Goal: Information Seeking & Learning: Check status

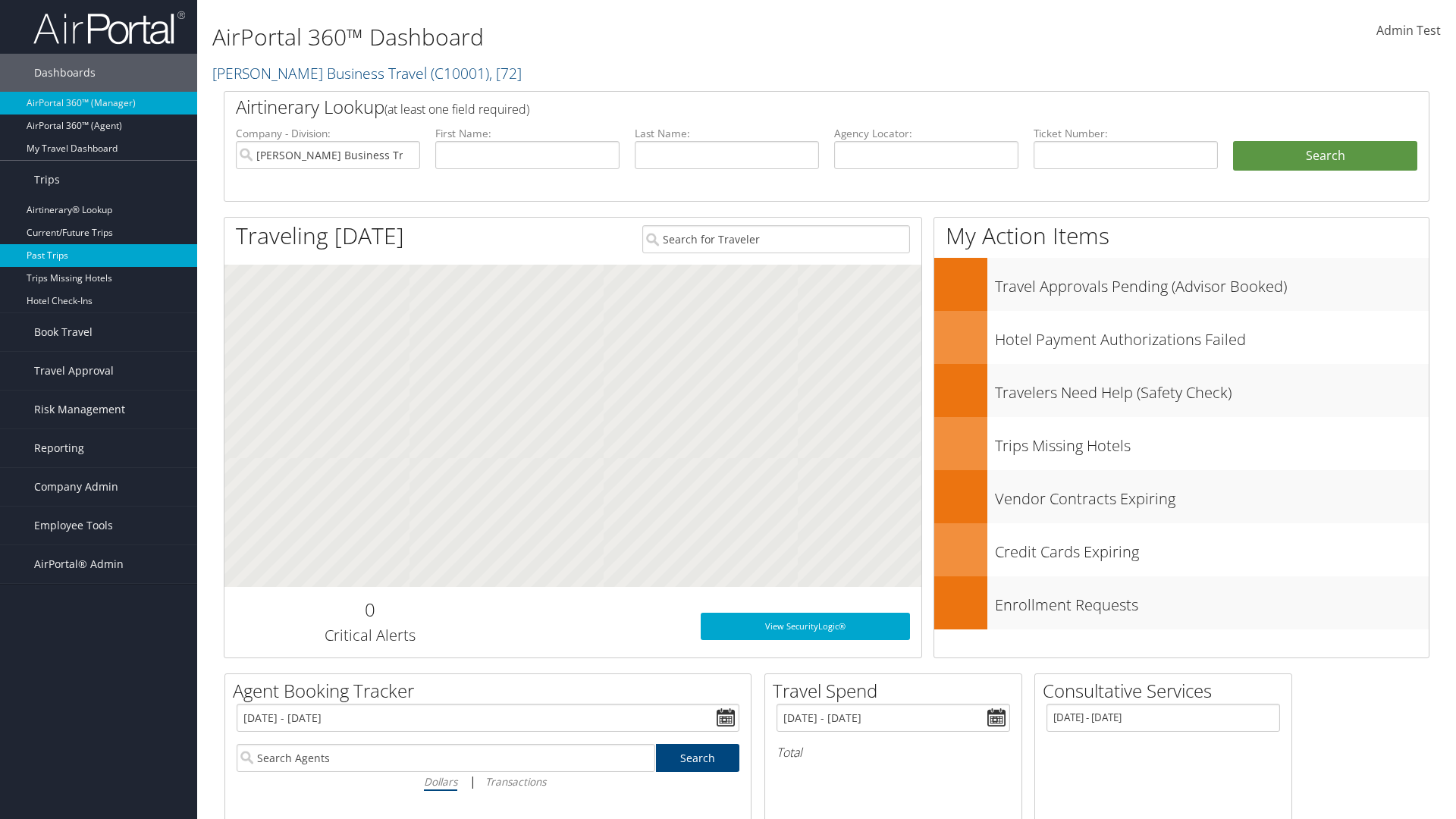
click at [99, 256] on link "Past Trips" at bounding box center [99, 256] width 197 height 23
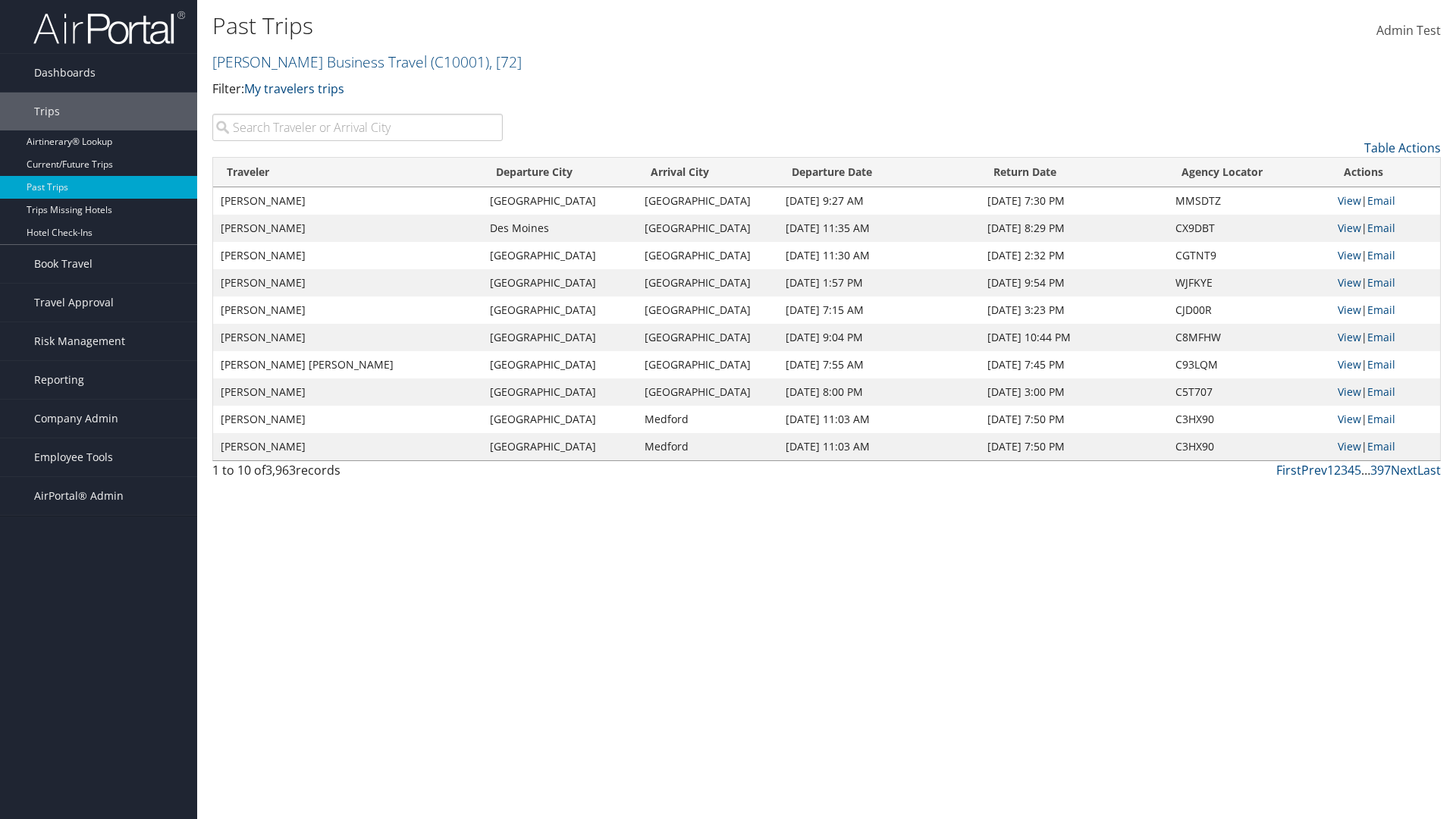
click at [357, 127] on input "search" at bounding box center [357, 127] width 290 height 27
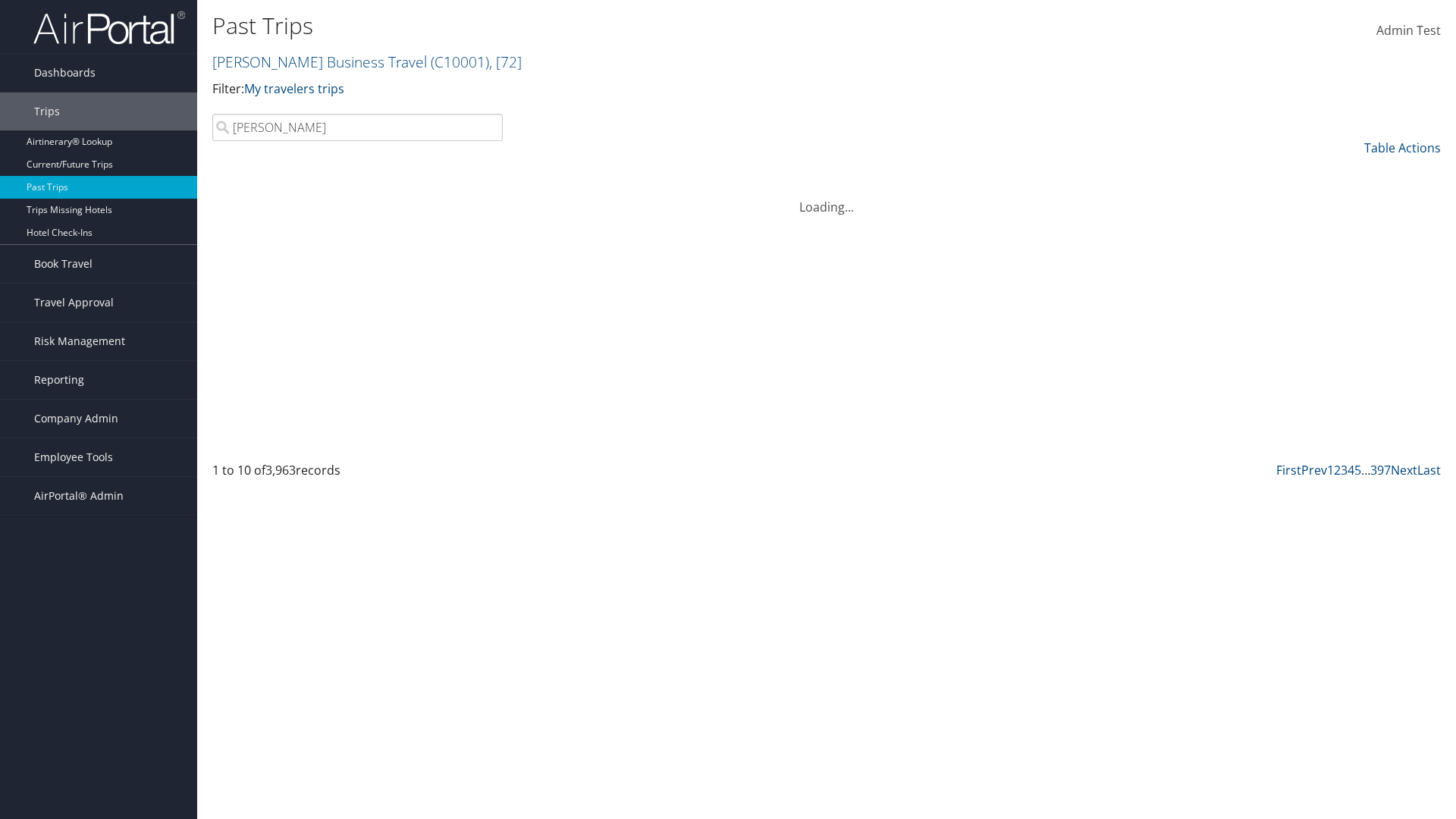
type input "Kathleen"
click at [357, 127] on input "search" at bounding box center [357, 127] width 290 height 27
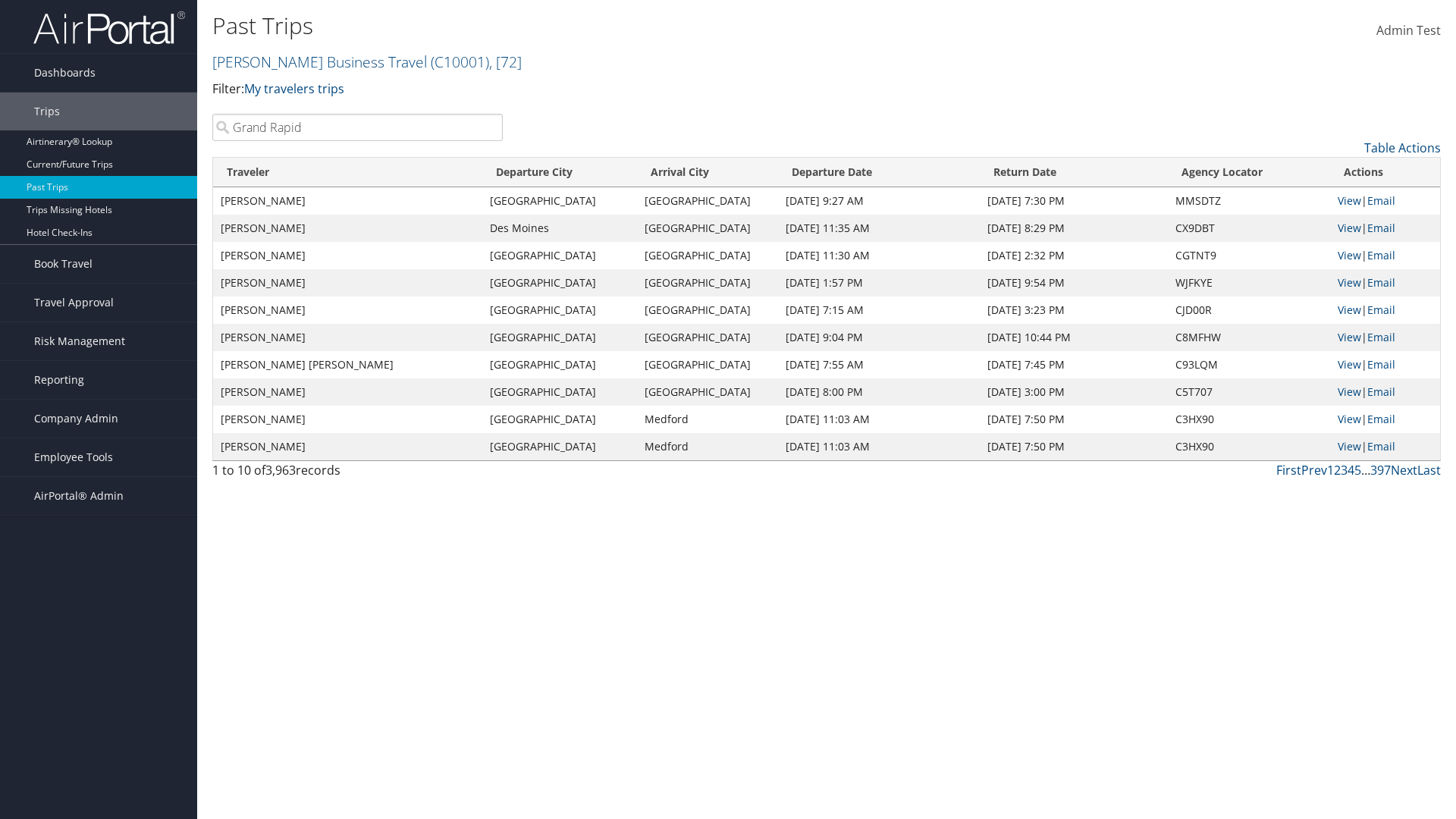
type input "Grand Rapids"
